Goal: Navigation & Orientation: Go to known website

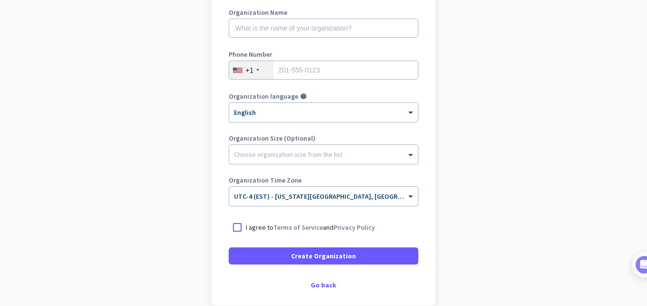
scroll to position [146, 0]
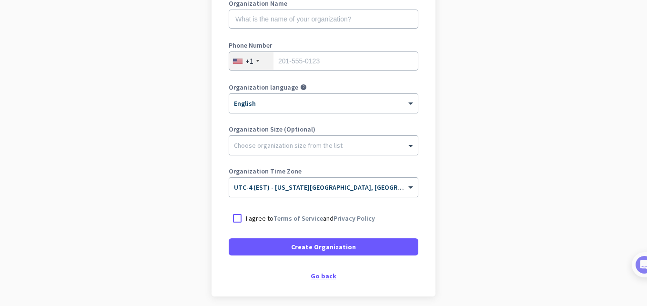
click at [328, 278] on div "Go back" at bounding box center [324, 275] width 190 height 7
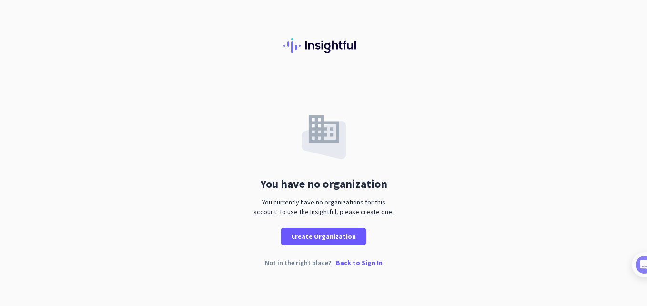
click at [352, 262] on p "Back to Sign In" at bounding box center [359, 262] width 47 height 7
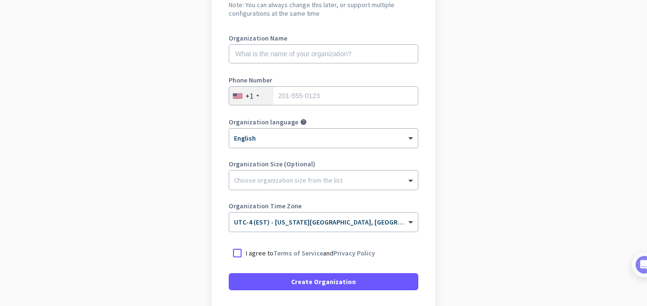
scroll to position [184, 0]
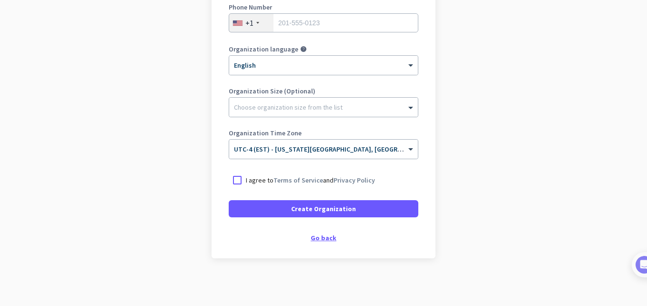
click at [327, 241] on div "Go back" at bounding box center [324, 237] width 190 height 7
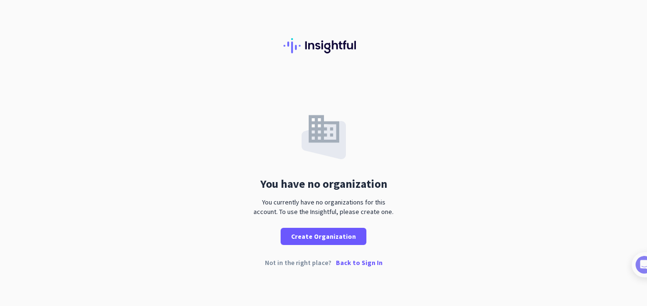
click at [361, 265] on p "Back to Sign In" at bounding box center [359, 262] width 47 height 7
